Goal: Obtain resource: Download file/media

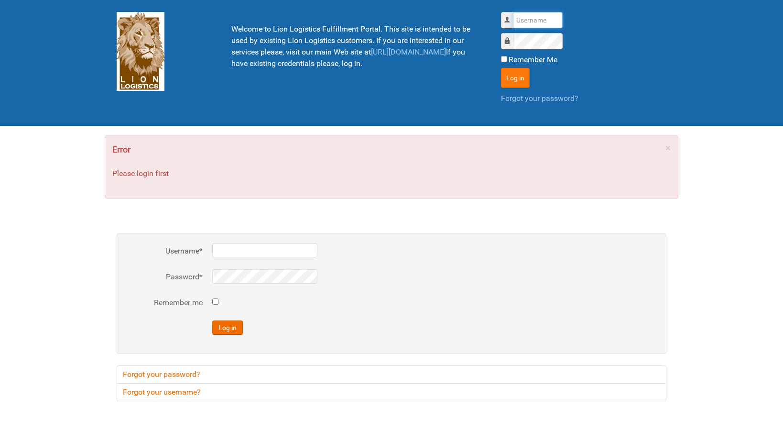
type input "lion"
click at [510, 74] on button "Log in" at bounding box center [515, 78] width 29 height 20
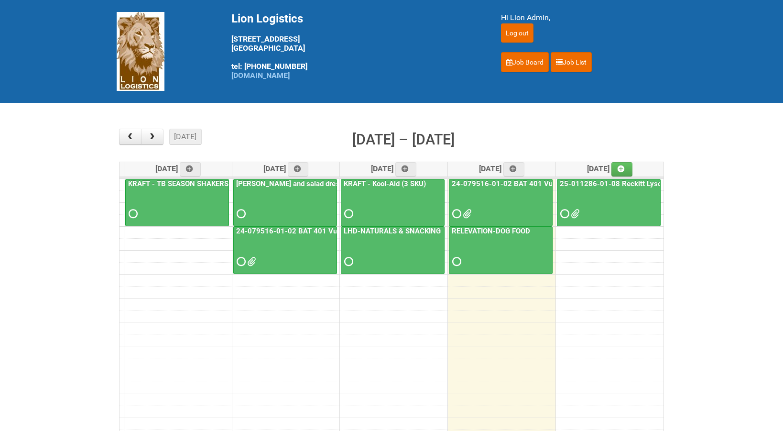
click at [581, 215] on div at bounding box center [609, 205] width 102 height 31
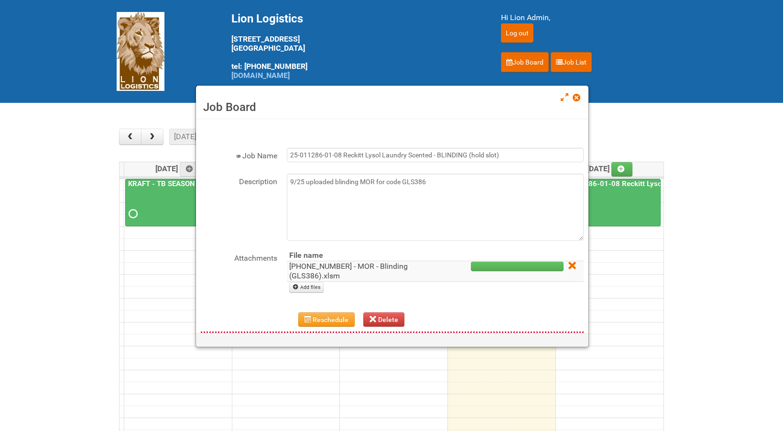
click at [359, 267] on link "[PHONE_NUMBER] - MOR - Blinding (GLS386).xlsm" at bounding box center [348, 271] width 119 height 19
click at [580, 99] on span at bounding box center [576, 97] width 7 height 7
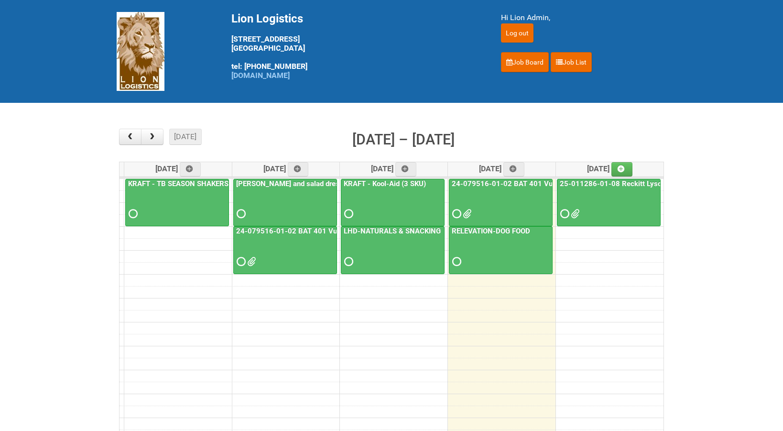
click at [529, 179] on link "24-079516-01-02 BAT 401 Vuse Box RCT" at bounding box center [521, 183] width 142 height 9
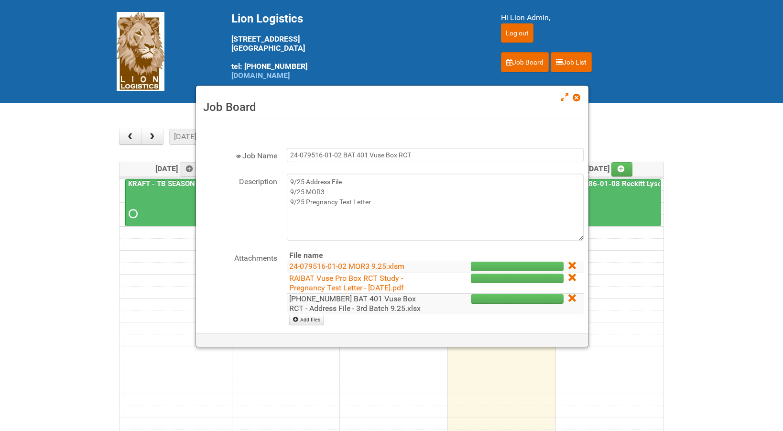
click at [372, 295] on link "[PHONE_NUMBER] BAT 401 Vuse Box RCT - Address File - 3rd Batch 9.25.xlsx" at bounding box center [354, 303] width 131 height 19
click at [576, 102] on link at bounding box center [577, 98] width 9 height 11
